Goal: Check status

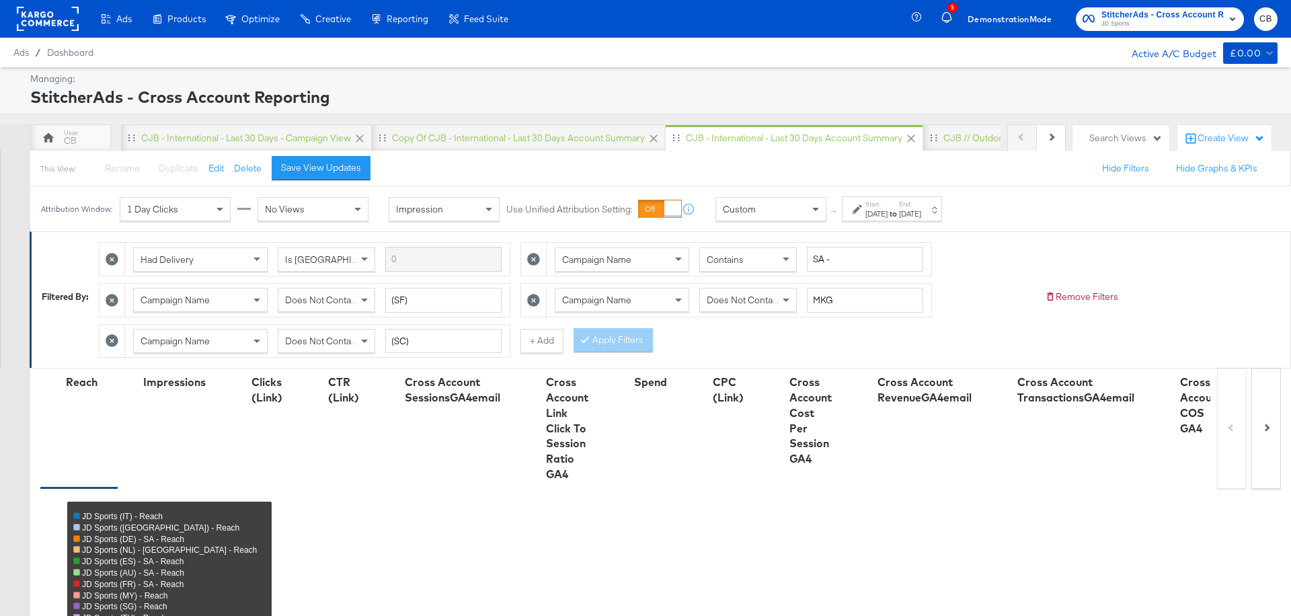
click at [812, 213] on span at bounding box center [817, 209] width 17 height 23
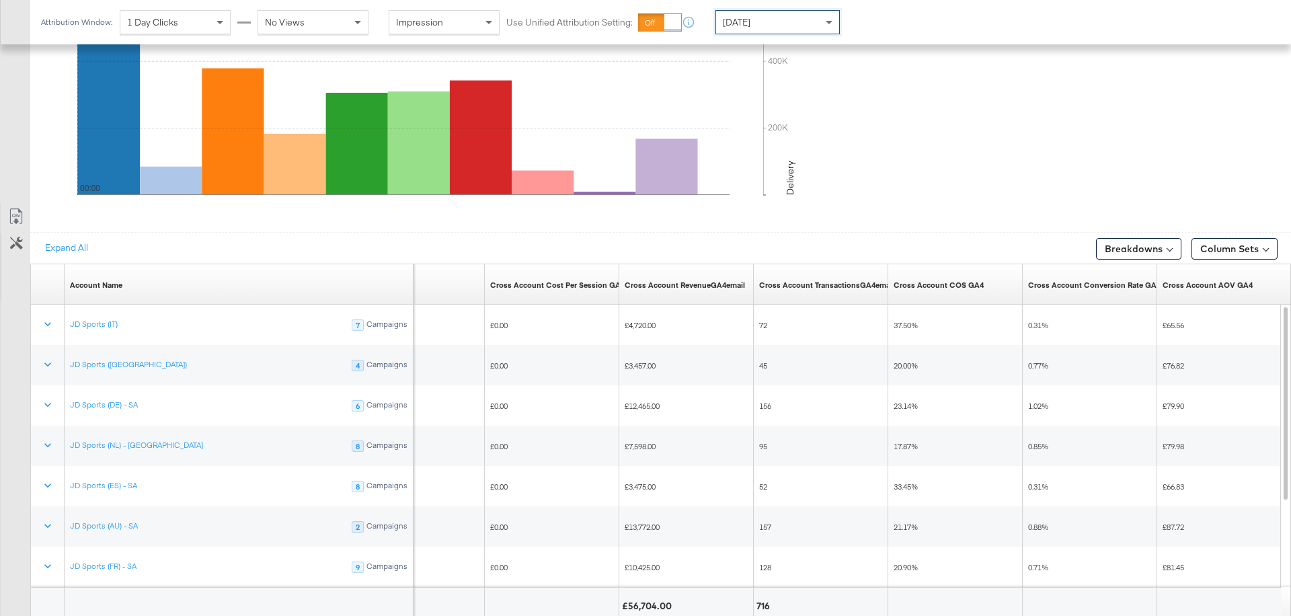
scroll to position [683, 0]
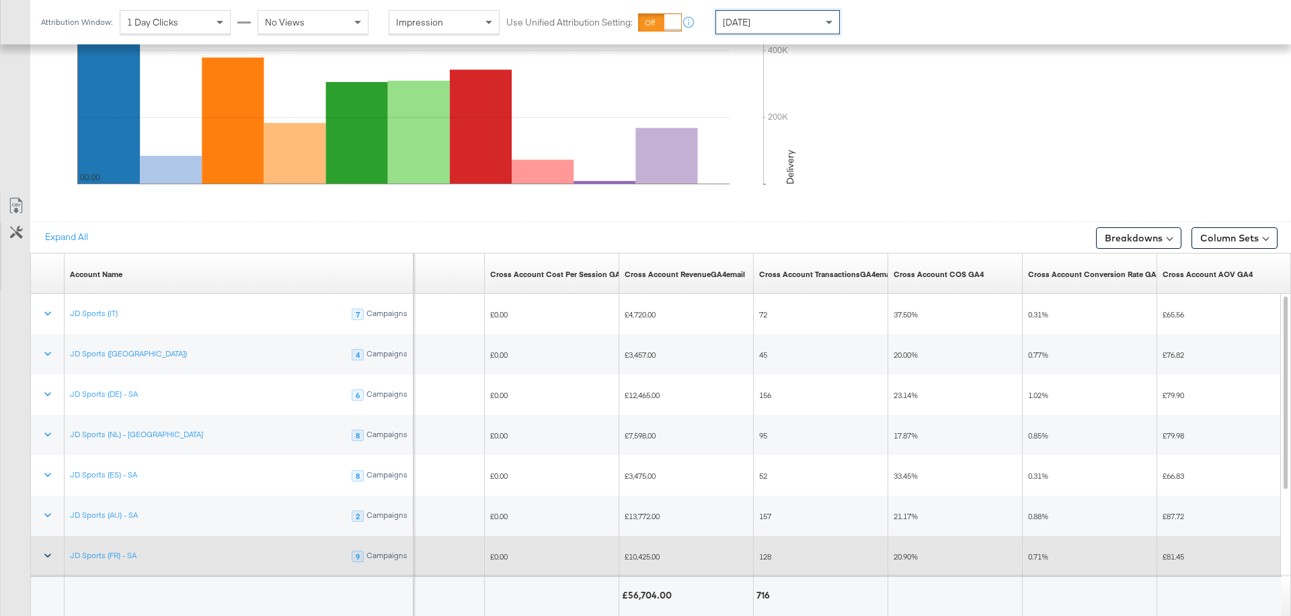
click at [46, 554] on icon at bounding box center [47, 556] width 7 height 4
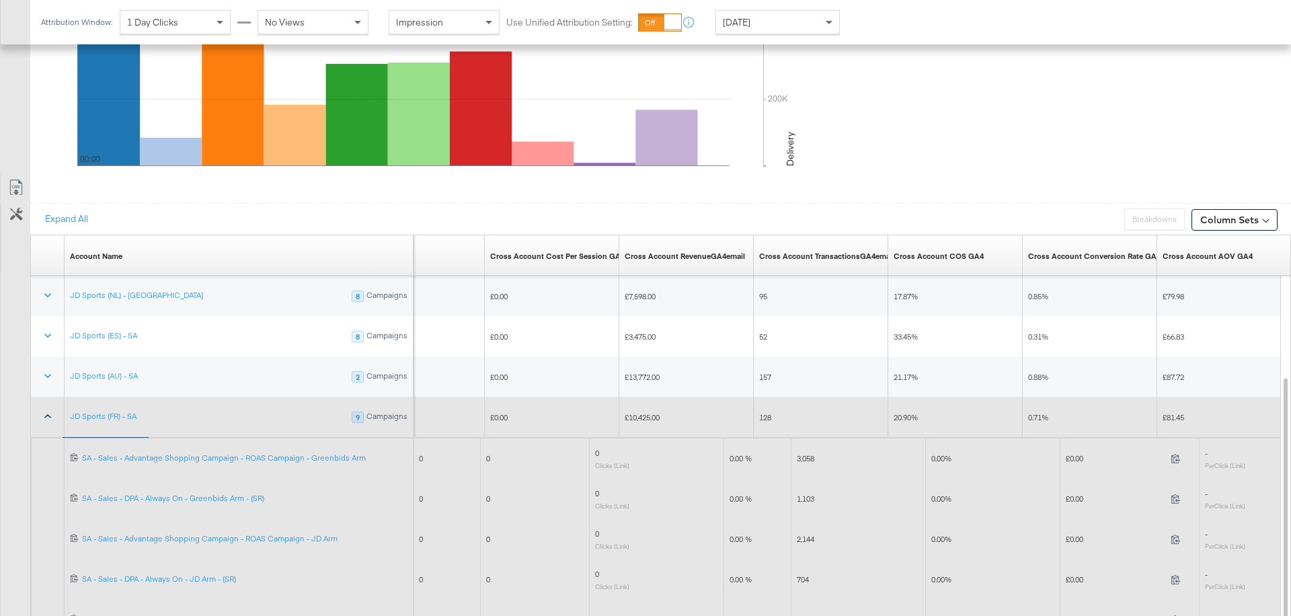
scroll to position [794, 0]
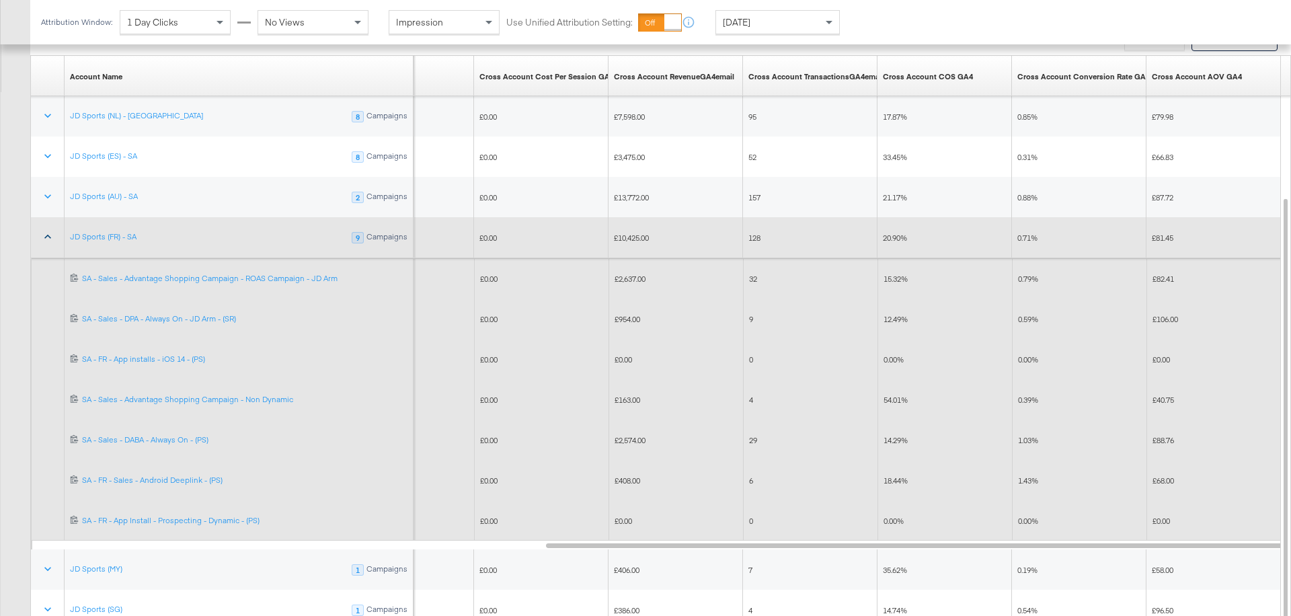
scroll to position [892, 0]
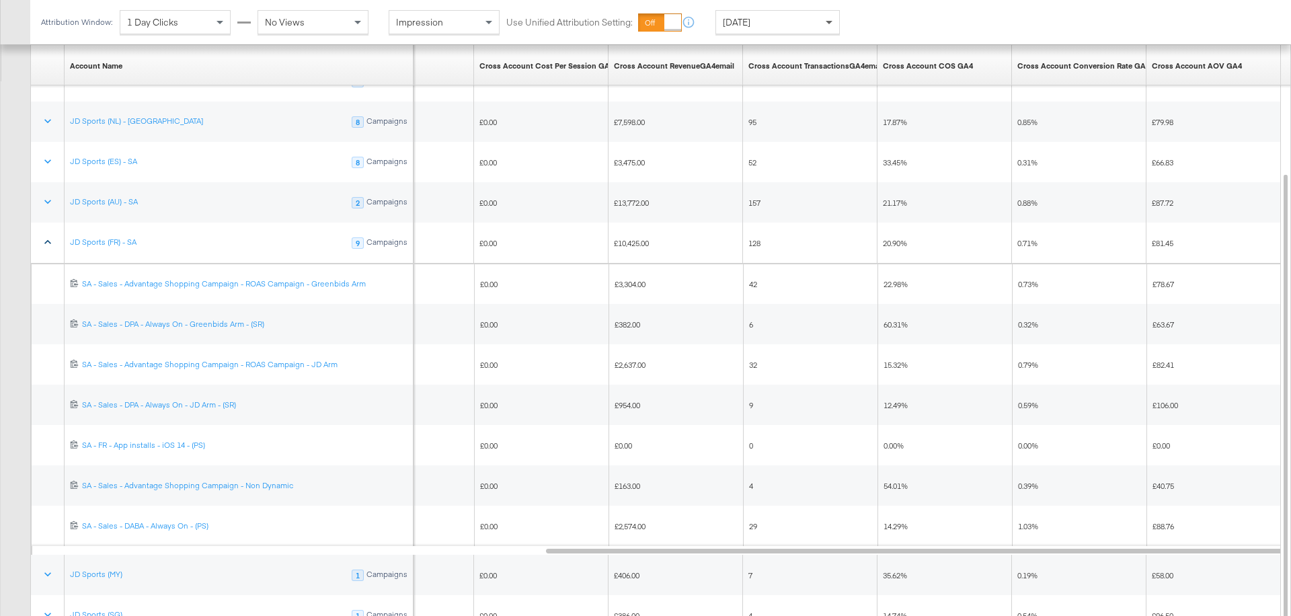
click at [830, 27] on span at bounding box center [830, 22] width 17 height 23
click at [888, 30] on div "[DATE]" at bounding box center [877, 27] width 22 height 11
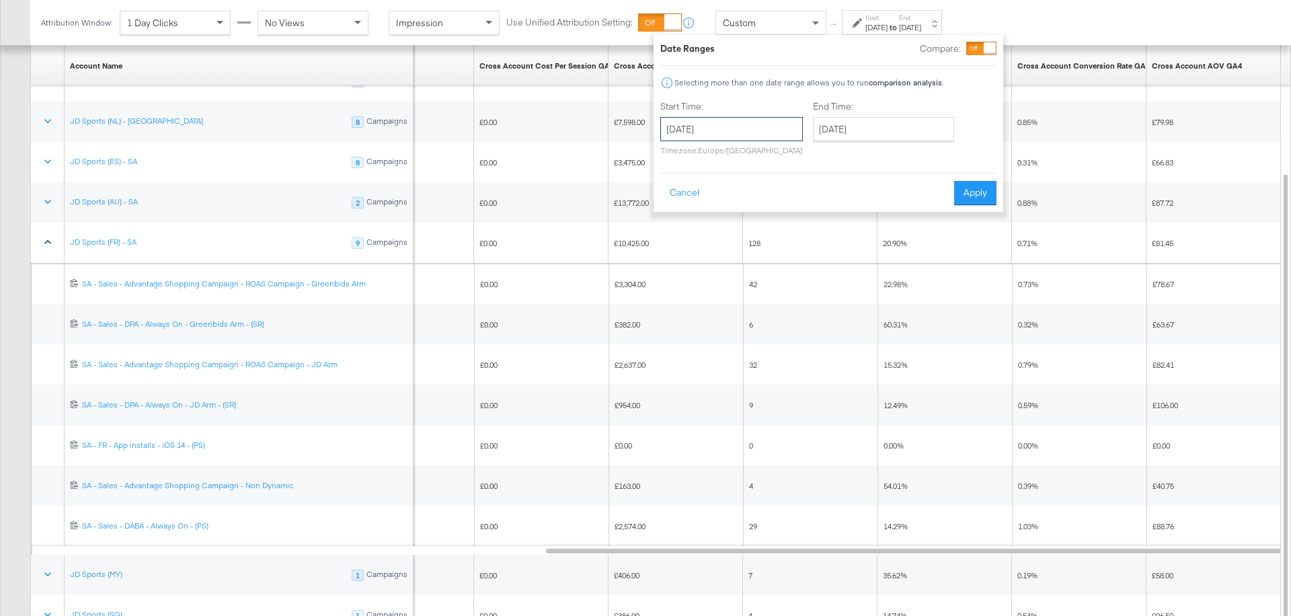
click at [736, 139] on input "[DATE]" at bounding box center [731, 129] width 143 height 24
click at [764, 251] on td "21" at bounding box center [767, 253] width 23 height 19
type input "[DATE]"
click at [849, 132] on input "[DATE]" at bounding box center [882, 129] width 141 height 24
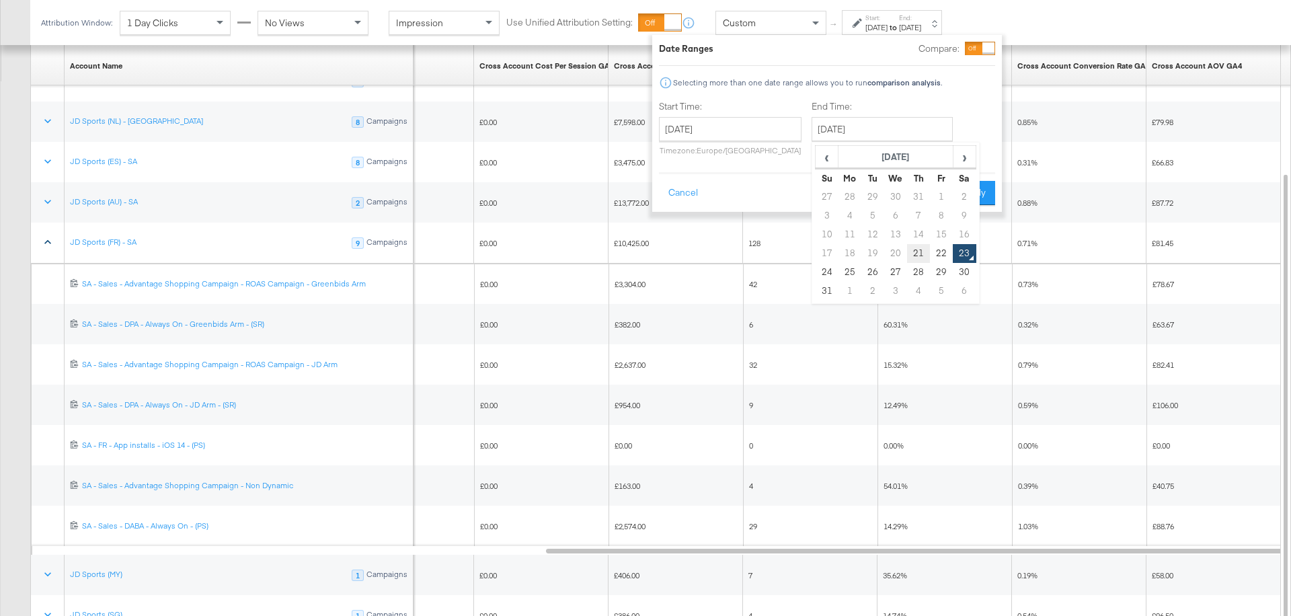
click at [916, 257] on td "21" at bounding box center [918, 253] width 23 height 19
type input "[DATE]"
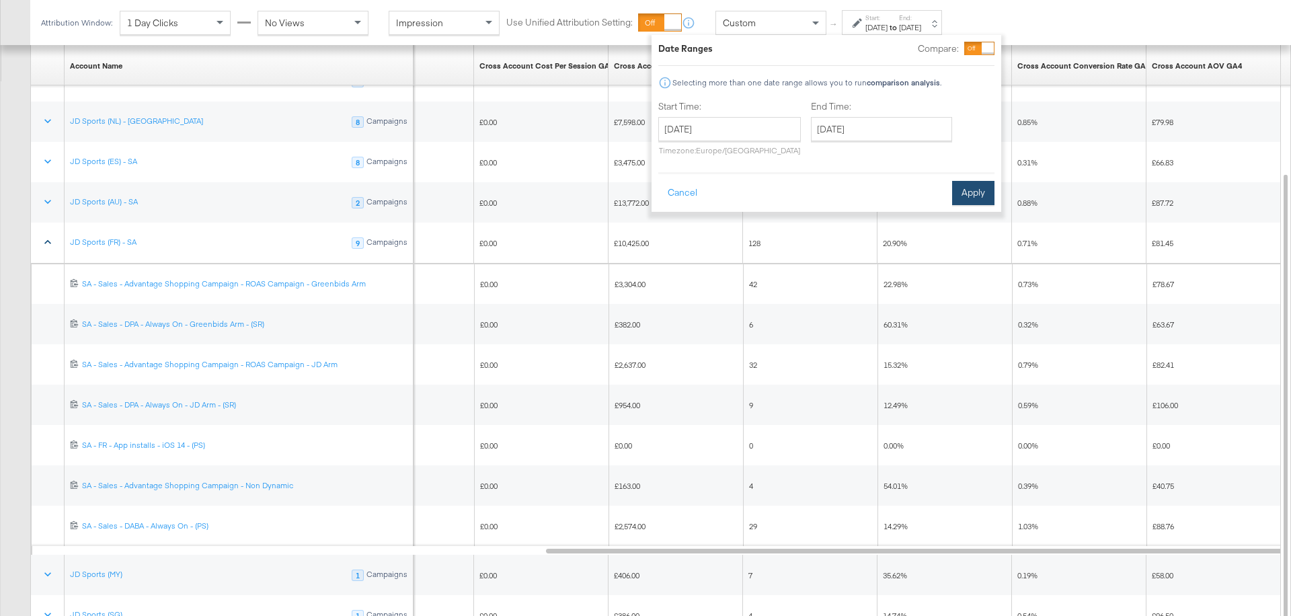
click at [968, 204] on button "Apply" at bounding box center [973, 193] width 42 height 24
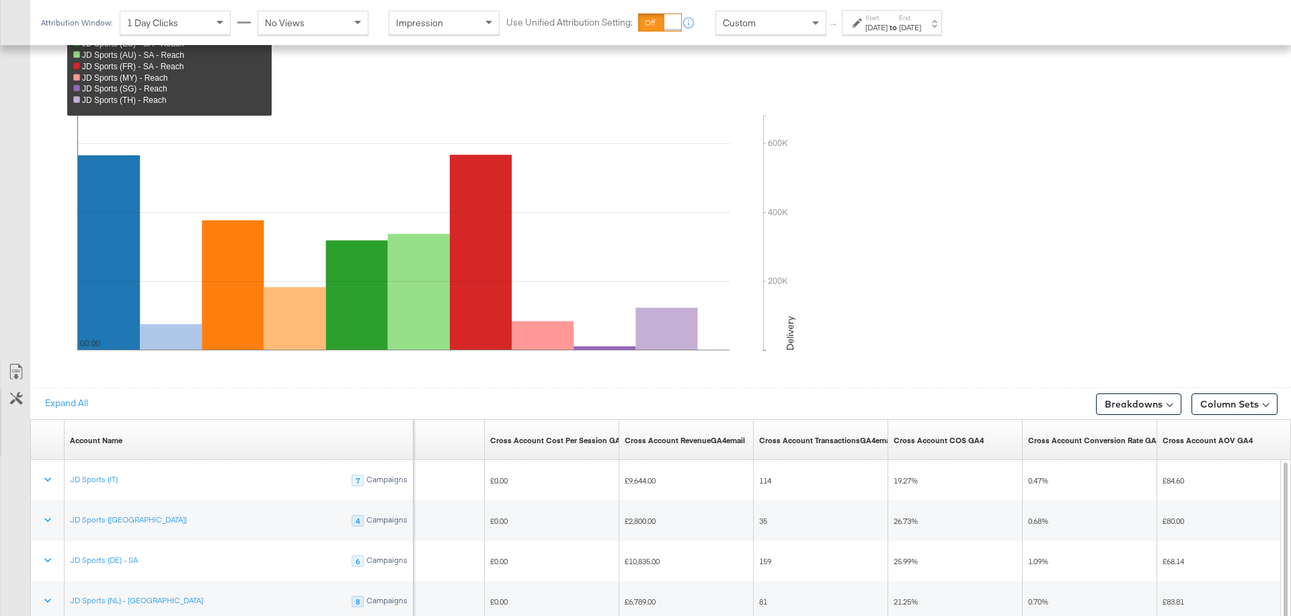
scroll to position [720, 0]
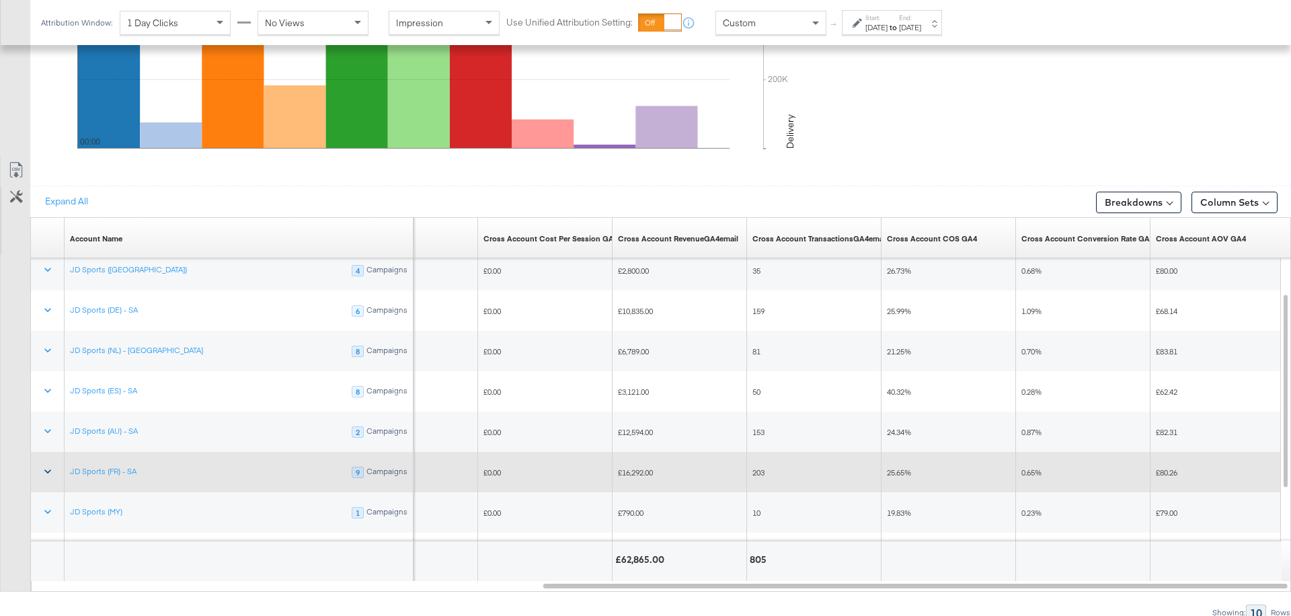
click at [44, 470] on icon at bounding box center [47, 472] width 7 height 4
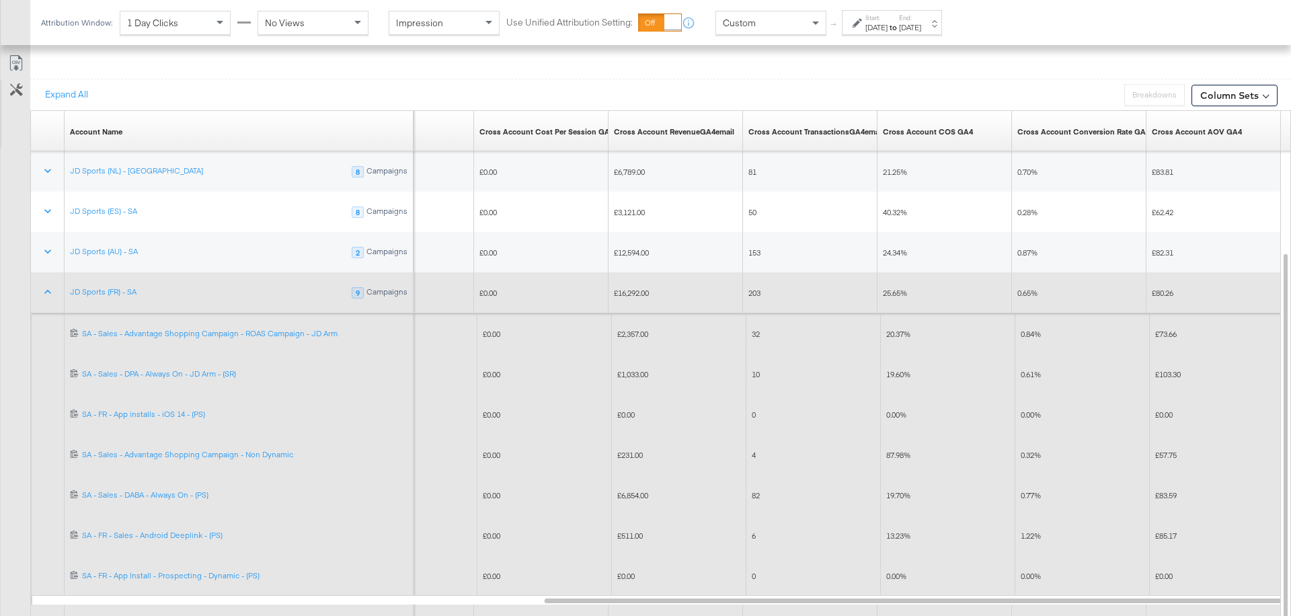
scroll to position [838, 0]
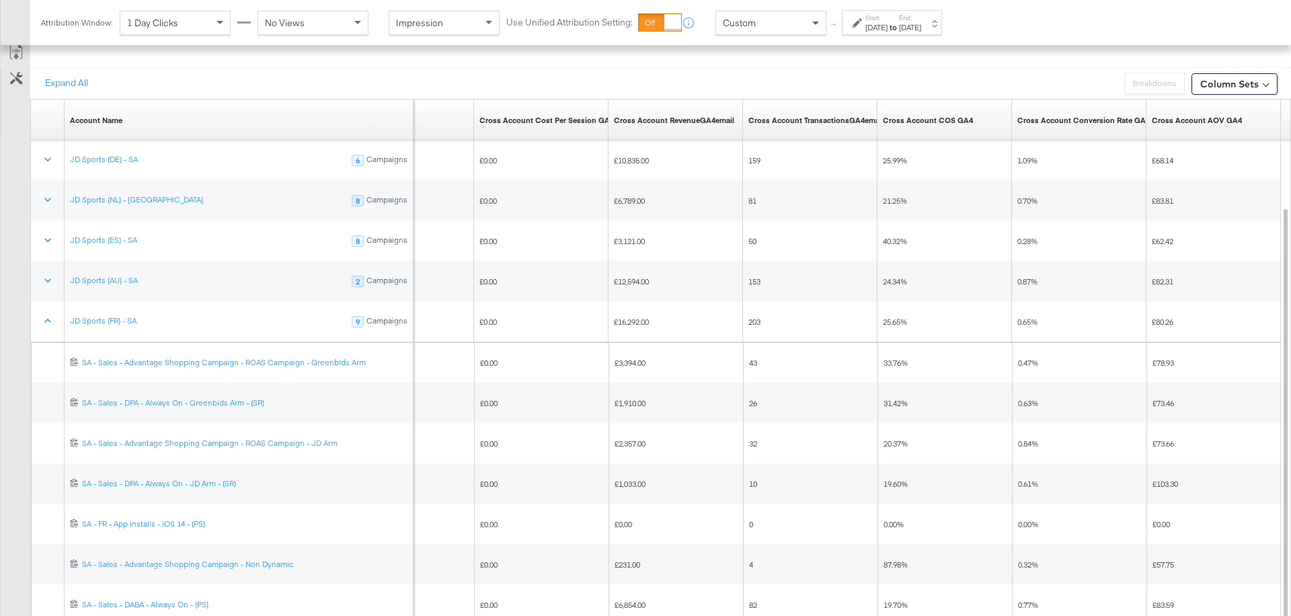
click at [817, 24] on span at bounding box center [815, 24] width 7 height 5
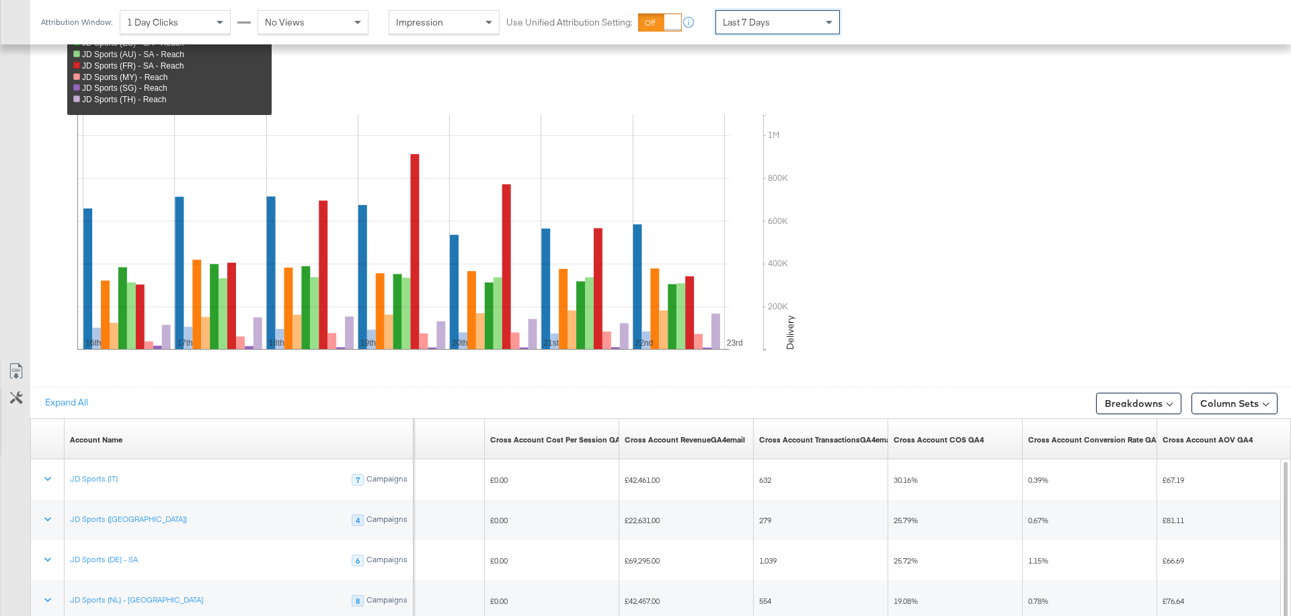
scroll to position [720, 0]
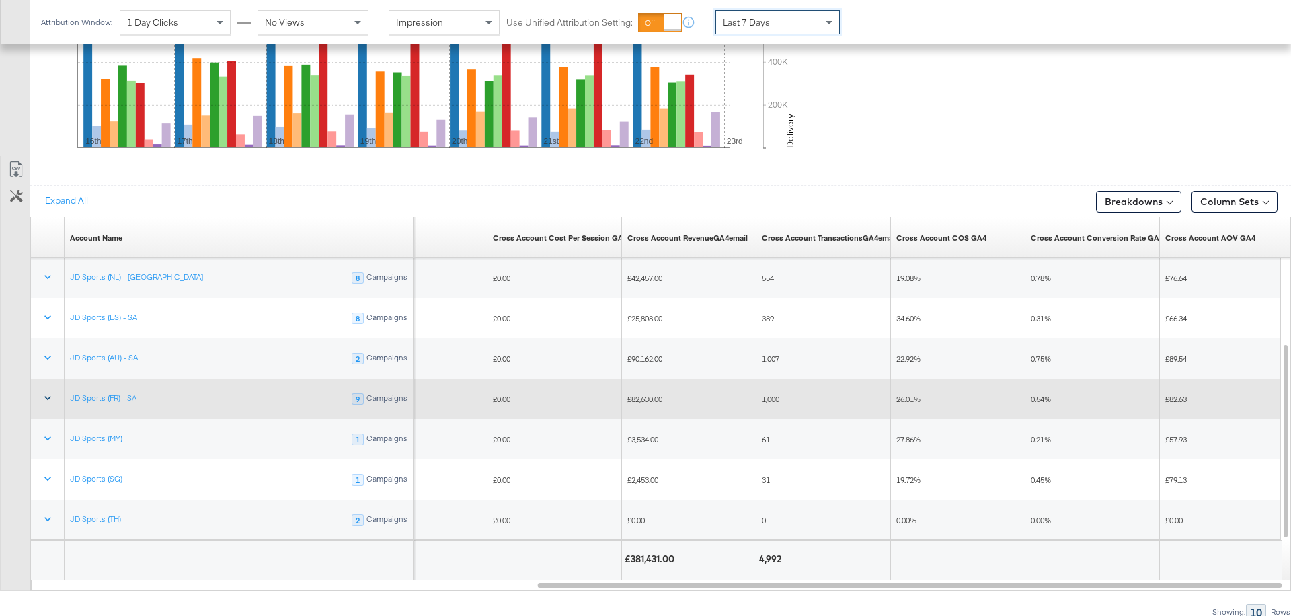
click at [48, 399] on icon at bounding box center [47, 397] width 13 height 13
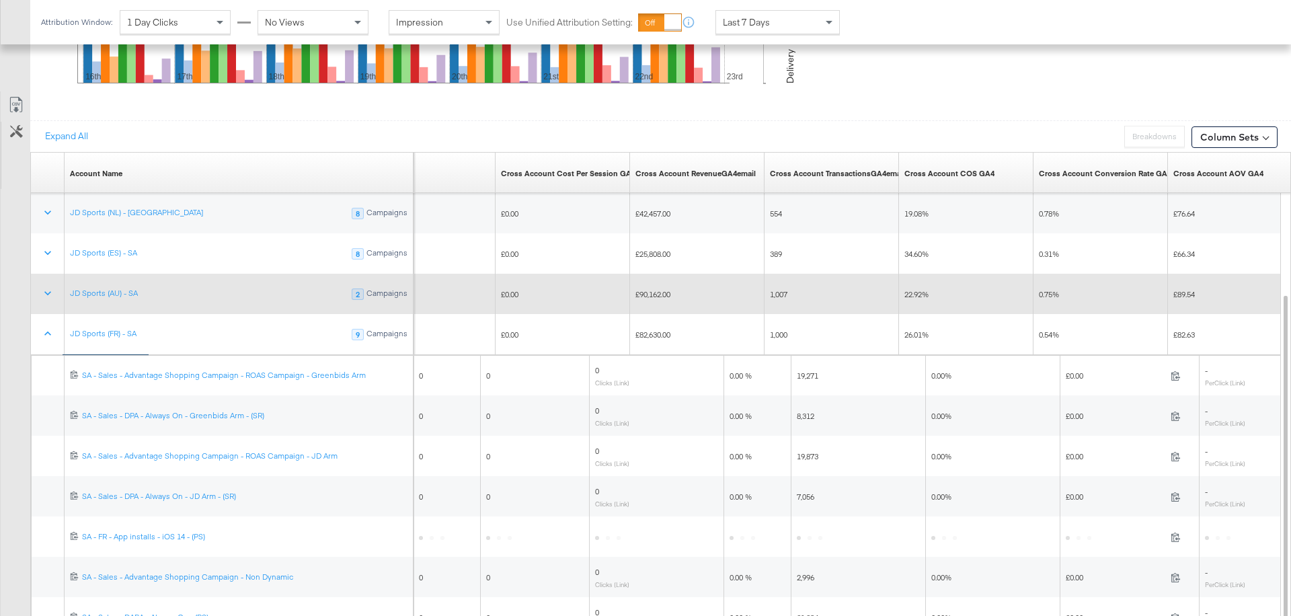
scroll to position [833, 0]
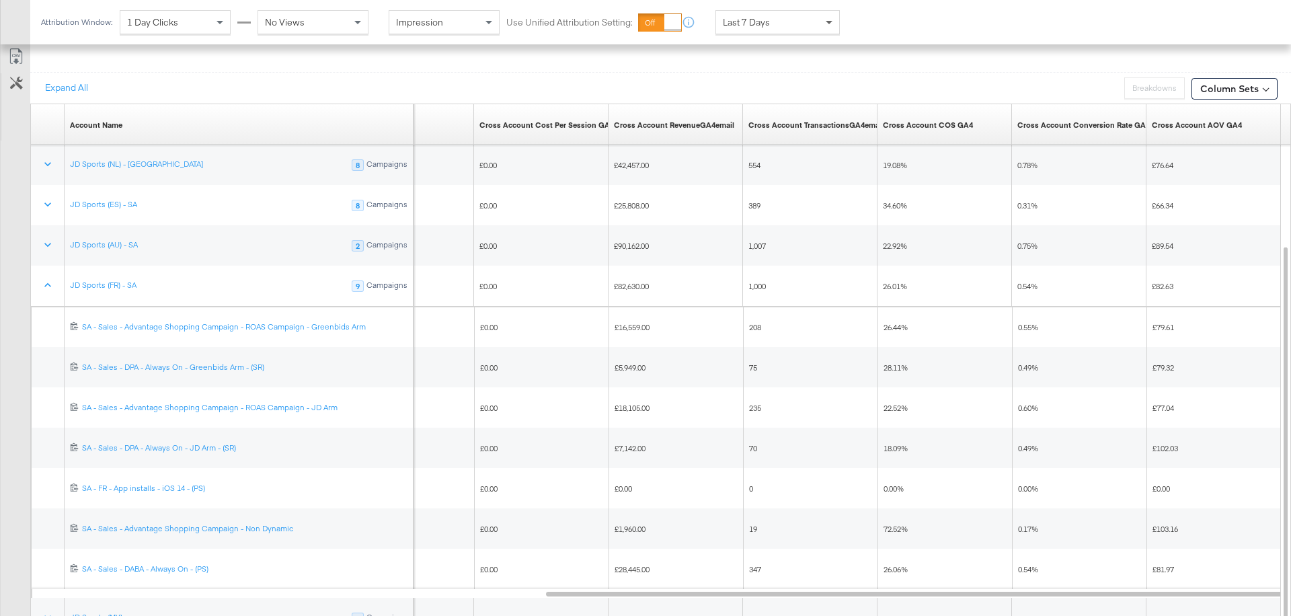
click at [833, 21] on span at bounding box center [830, 22] width 17 height 23
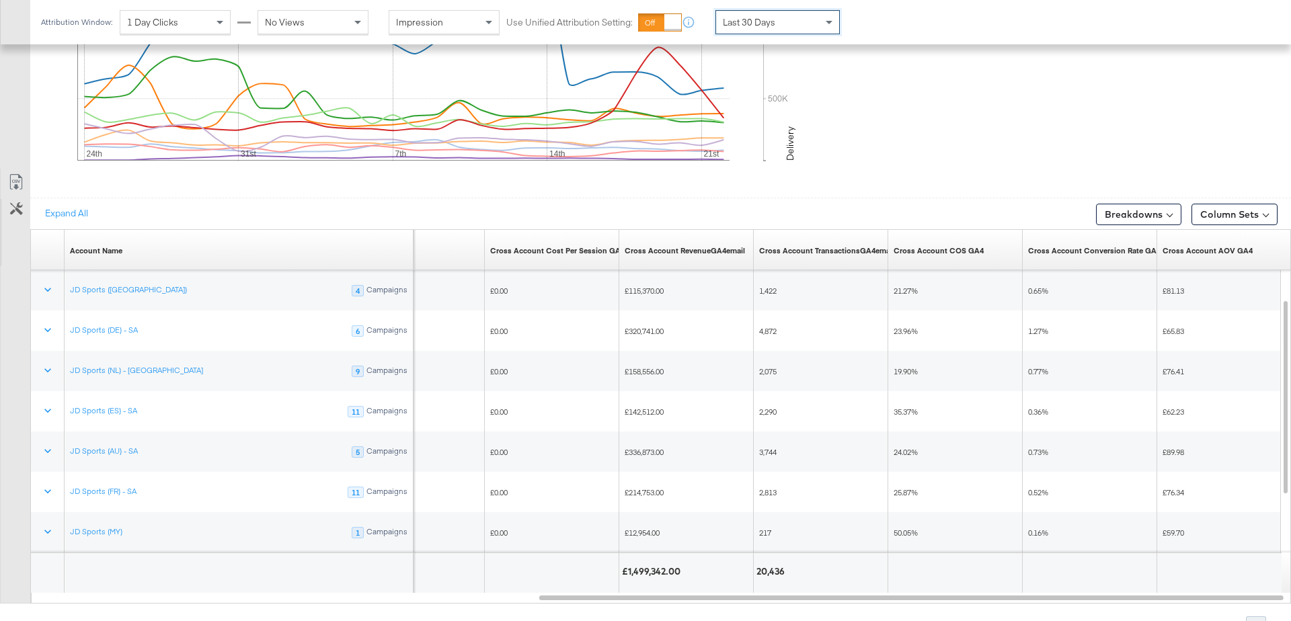
scroll to position [714, 0]
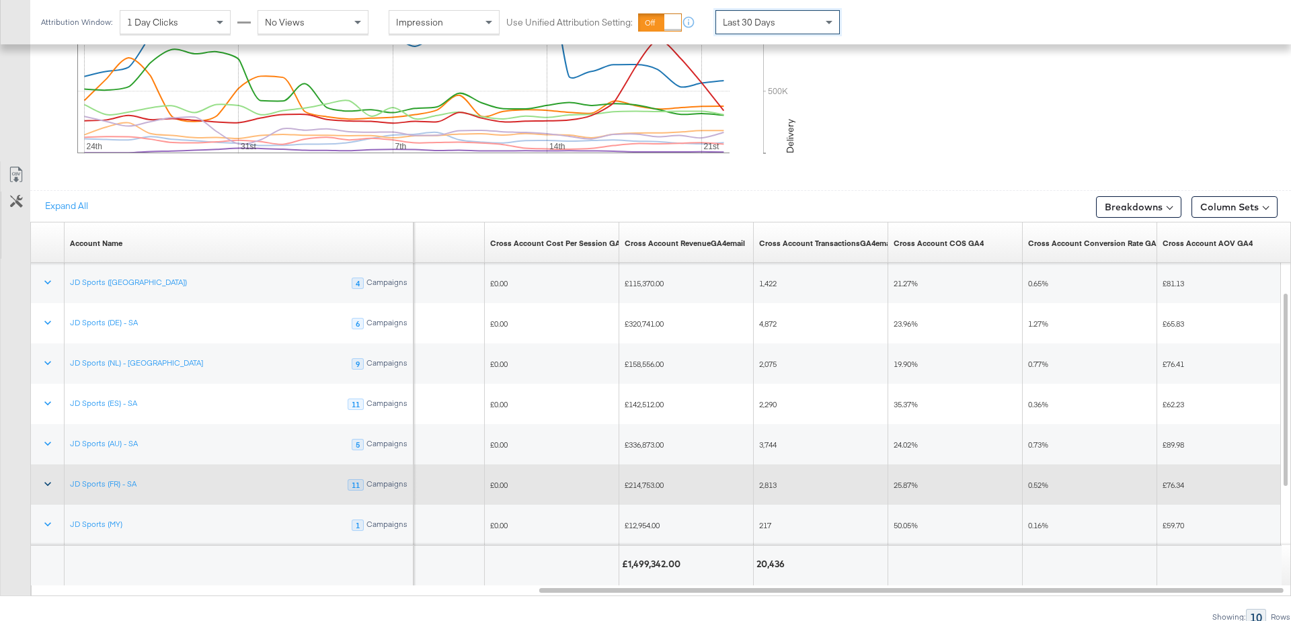
click at [47, 485] on icon at bounding box center [47, 483] width 13 height 13
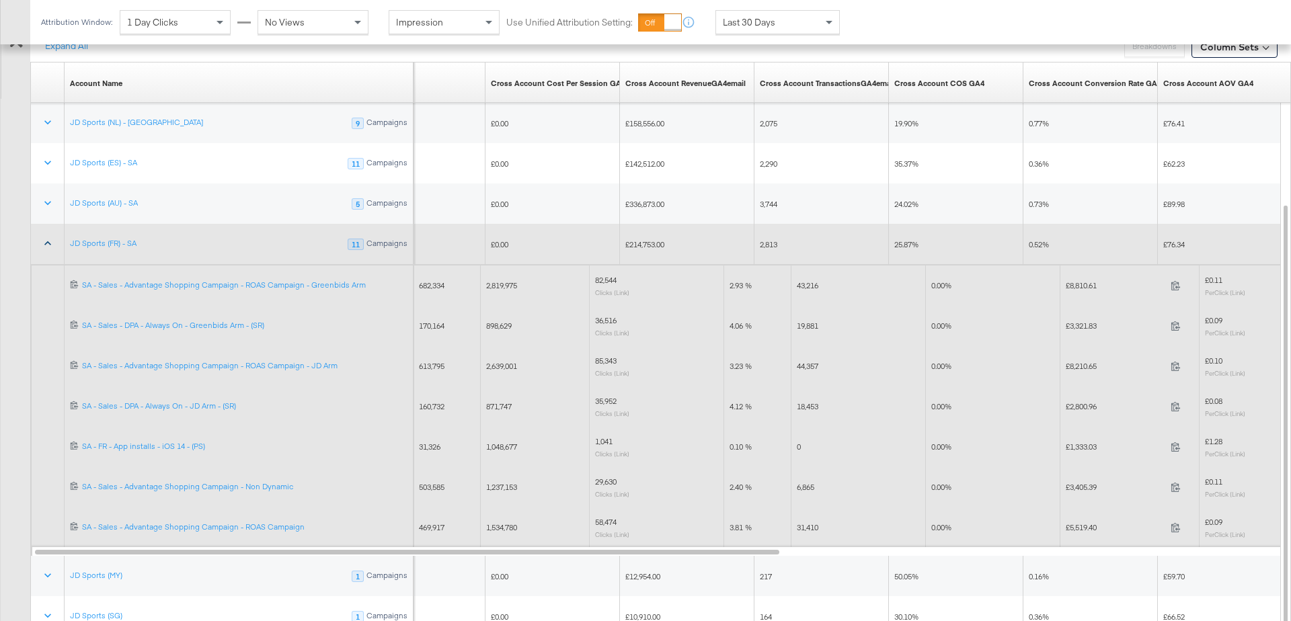
scroll to position [877, 0]
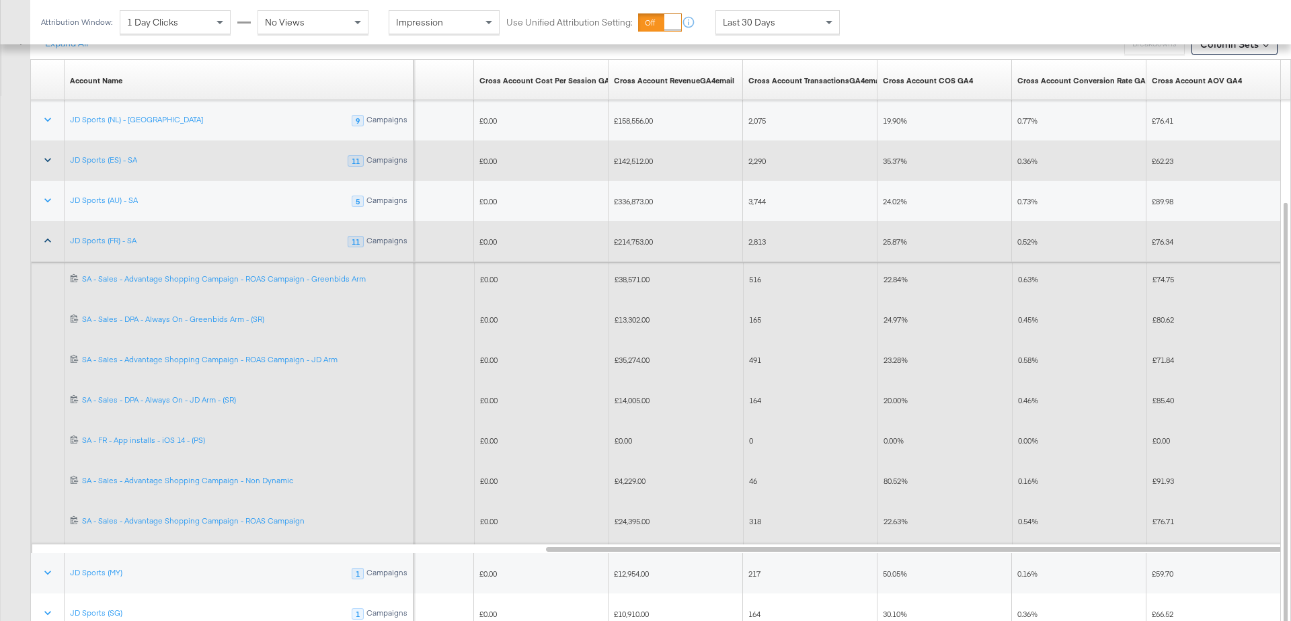
click at [34, 151] on button at bounding box center [48, 161] width 32 height 24
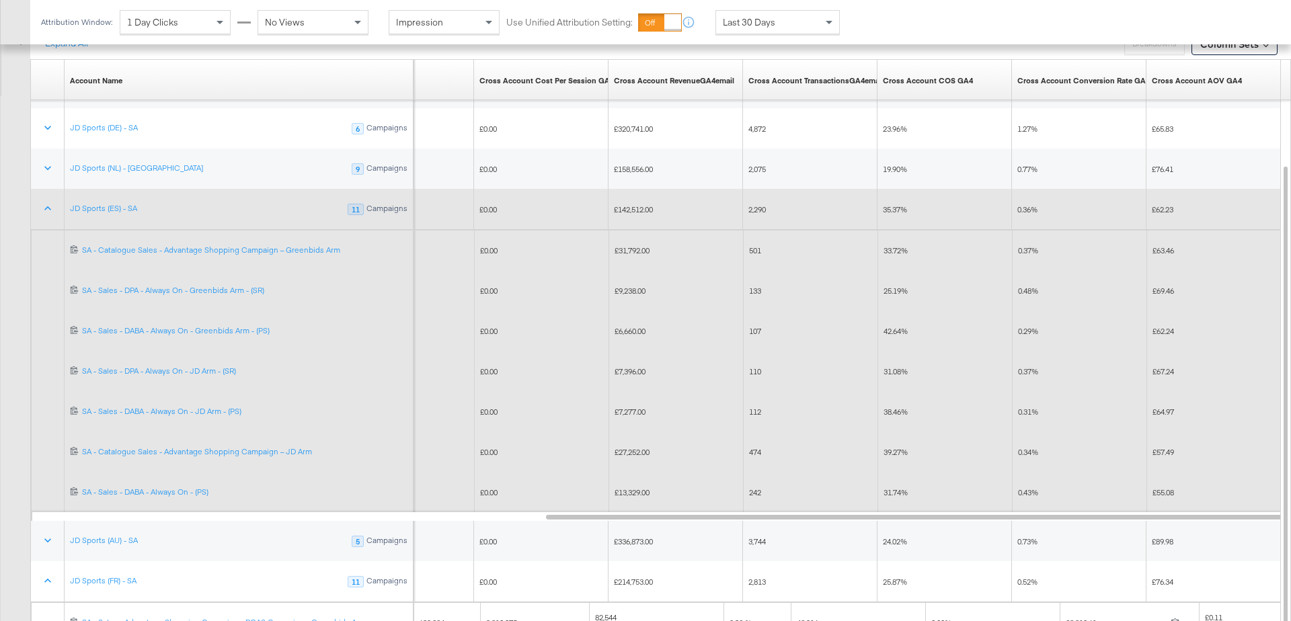
click at [685, 286] on div "£9,238.00" at bounding box center [677, 291] width 124 height 11
click at [54, 197] on button at bounding box center [48, 209] width 32 height 24
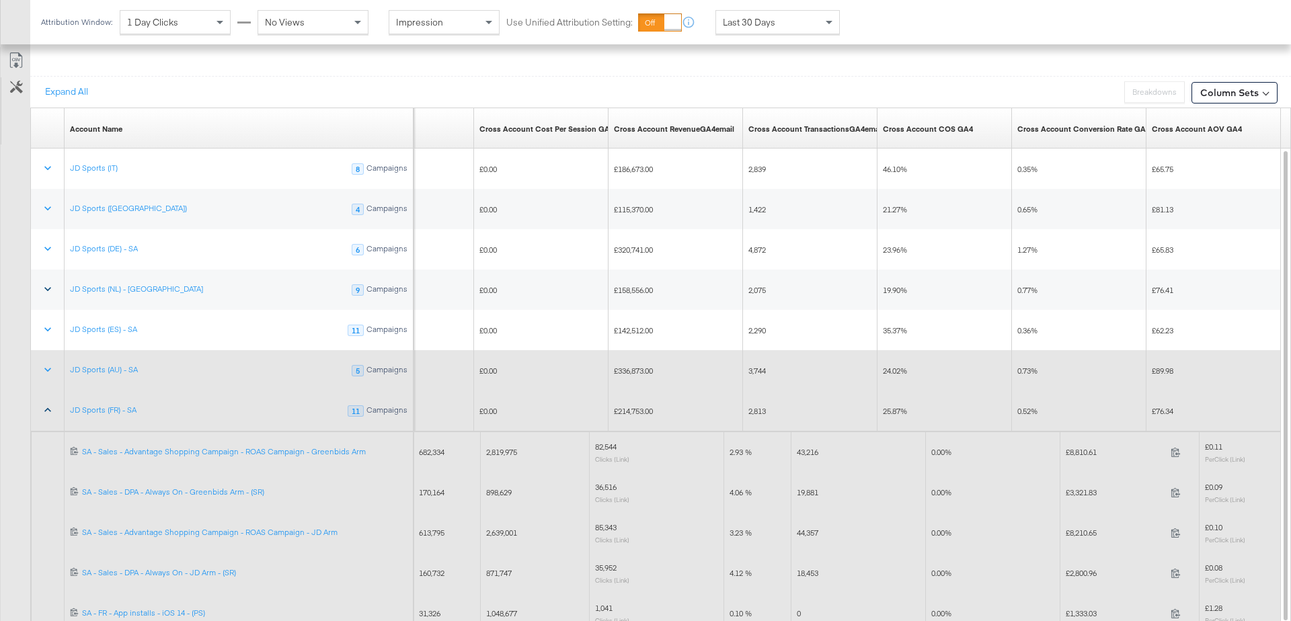
scroll to position [820, 0]
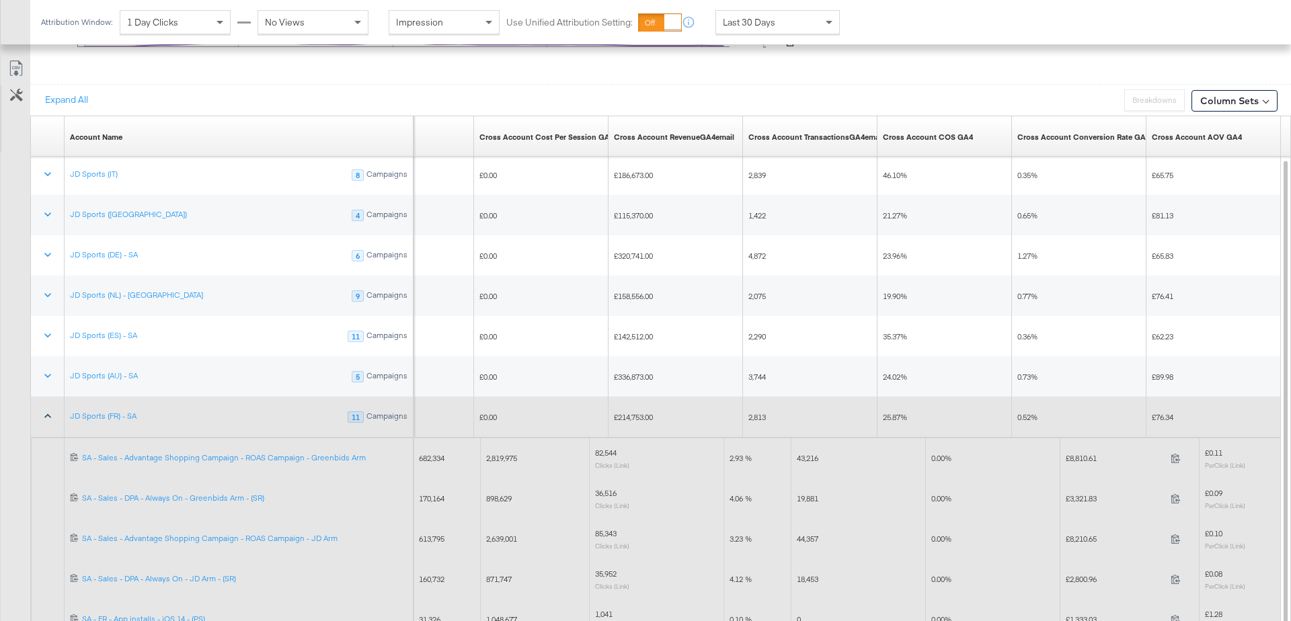
click at [44, 416] on icon at bounding box center [47, 416] width 13 height 13
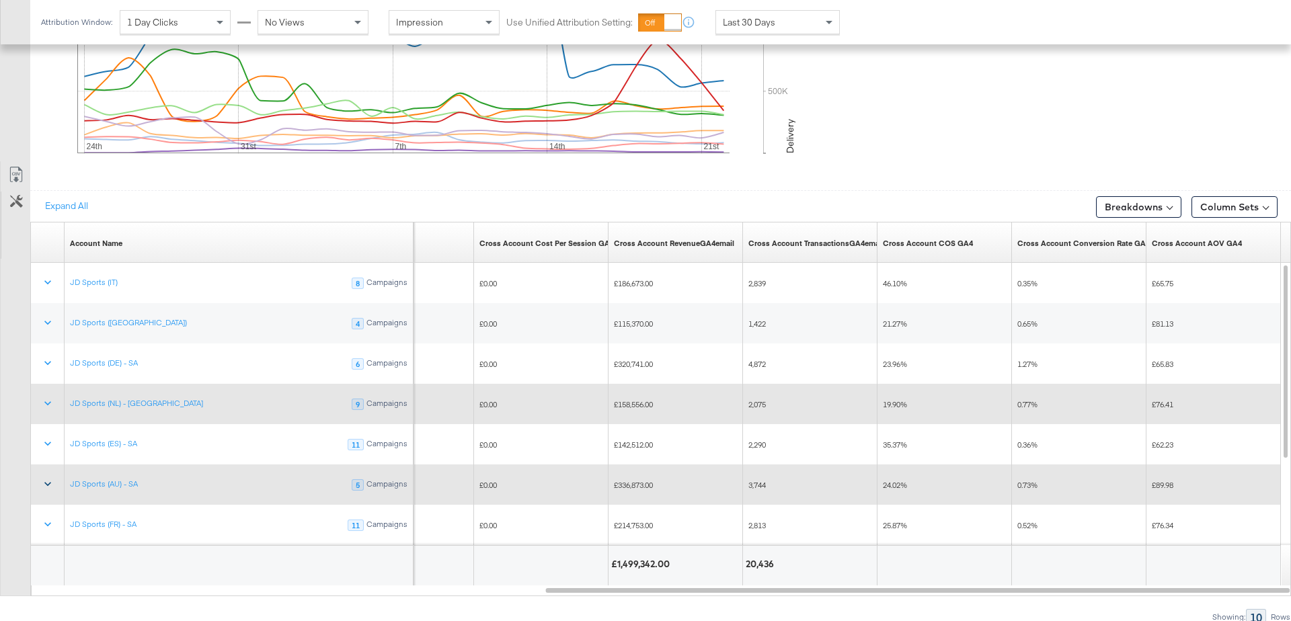
scroll to position [703, 0]
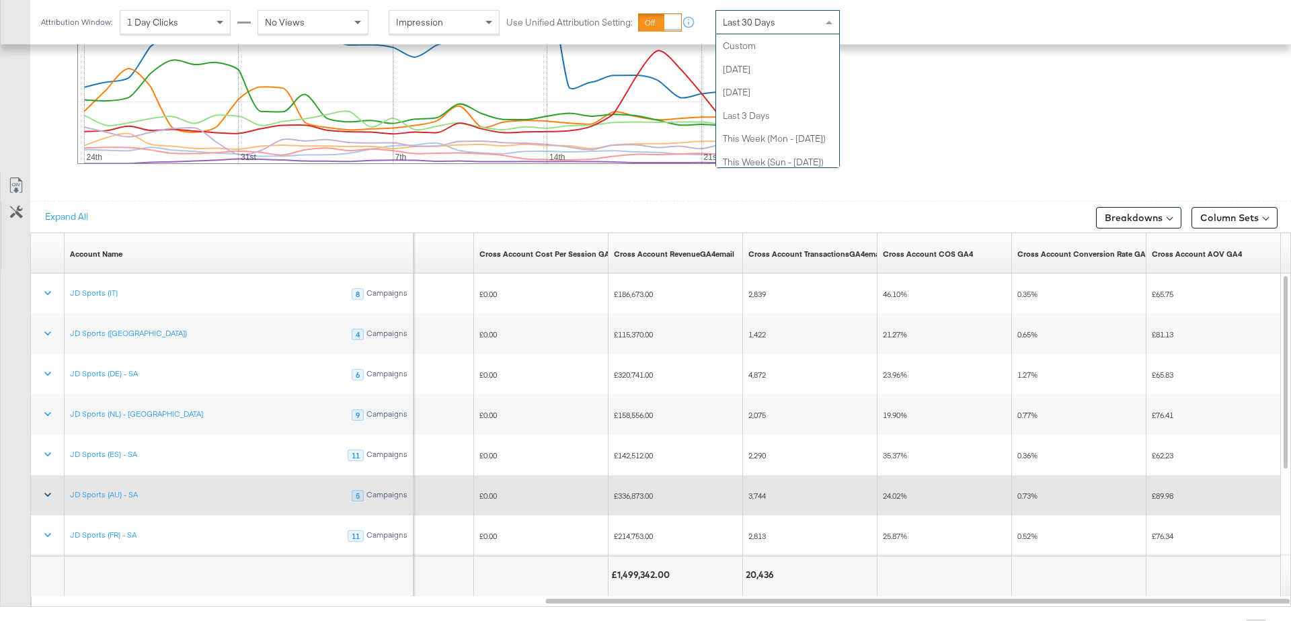
click at [829, 22] on span at bounding box center [829, 22] width 7 height 3
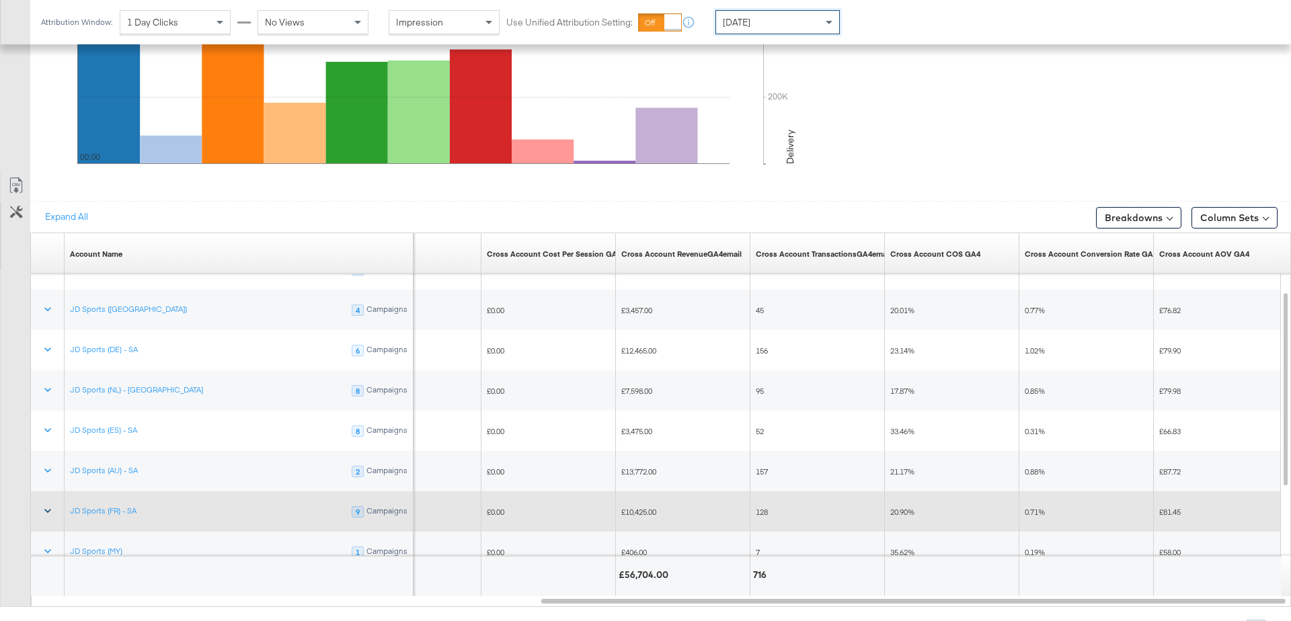
click at [49, 504] on icon at bounding box center [47, 510] width 13 height 13
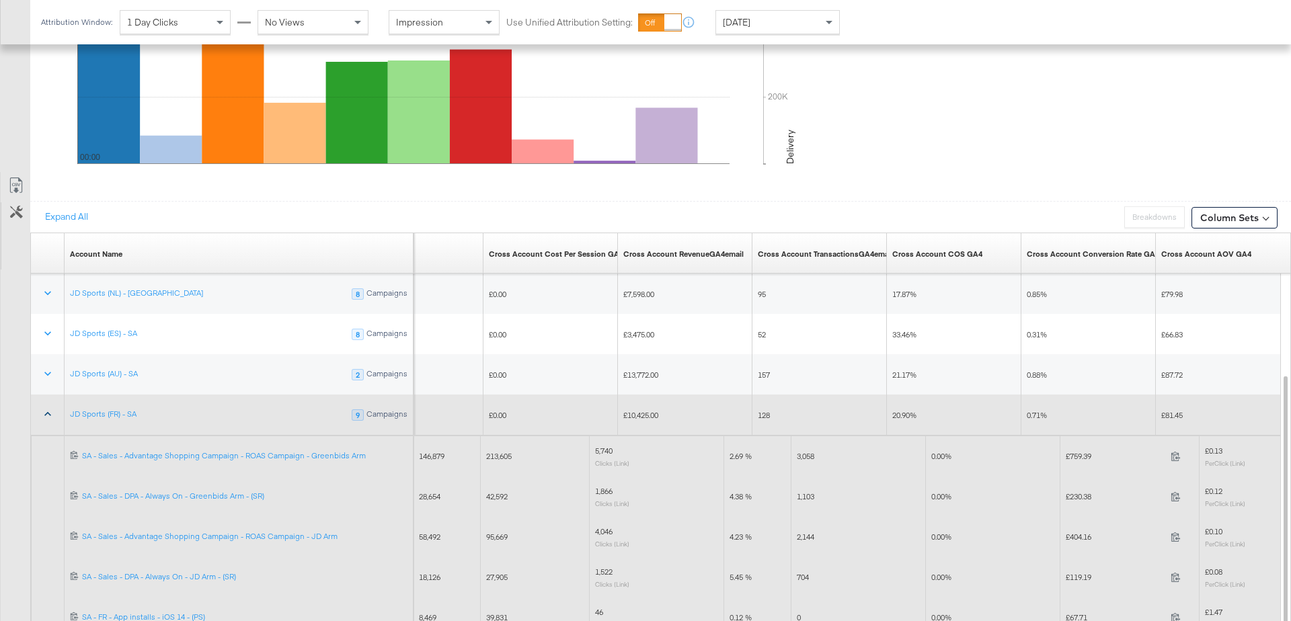
scroll to position [716, 0]
